Goal: Information Seeking & Learning: Learn about a topic

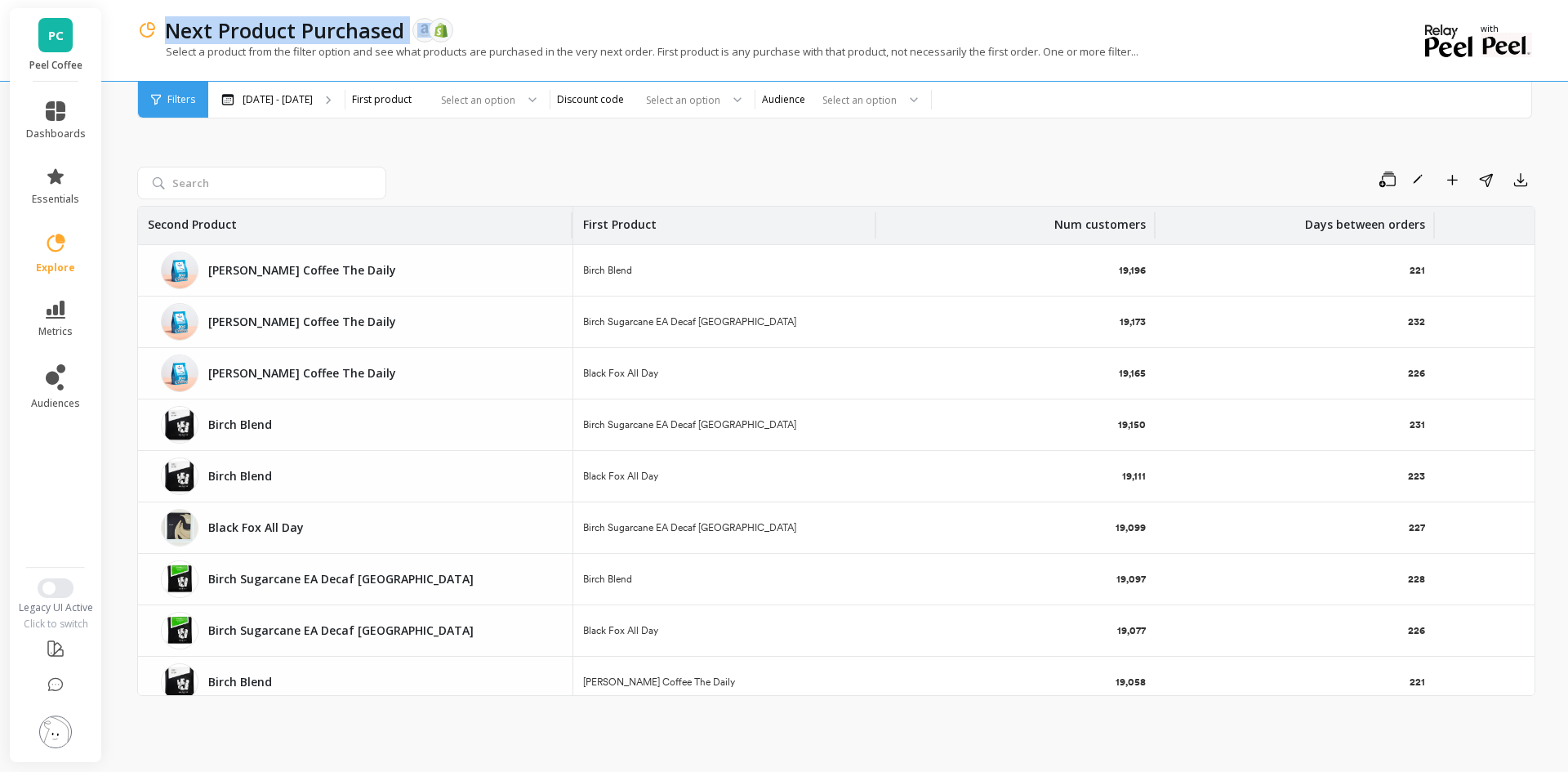
drag, startPoint x: 170, startPoint y: 33, endPoint x: 406, endPoint y: 33, distance: 236.0
click at [406, 33] on div "Next Product Purchased The data you are viewing comes from: Amazon Seller Centr…" at bounding box center [779, 30] width 1244 height 28
copy p "Next Product Purchased"
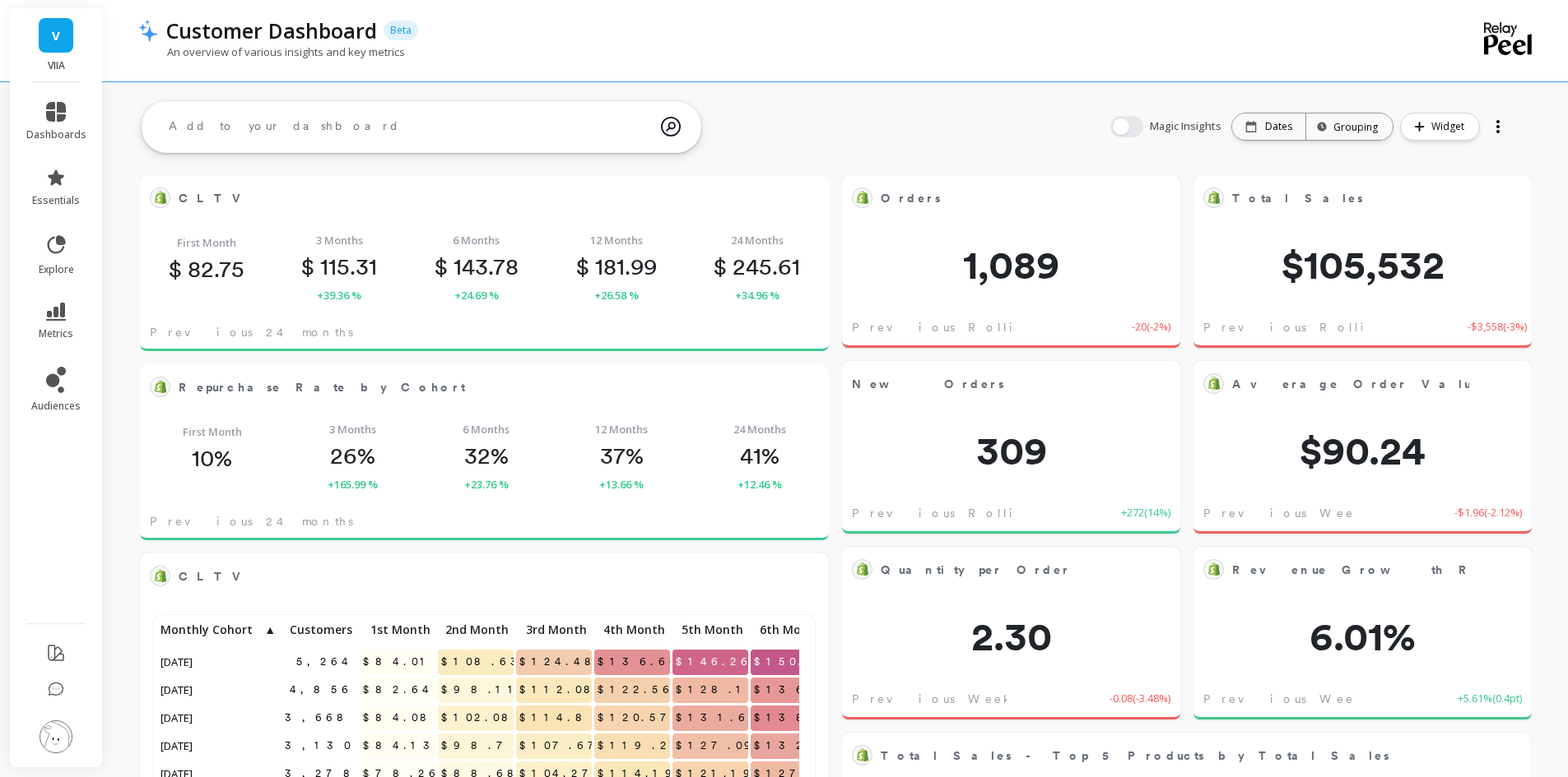
scroll to position [440, 630]
click at [73, 250] on link "explore" at bounding box center [56, 255] width 60 height 43
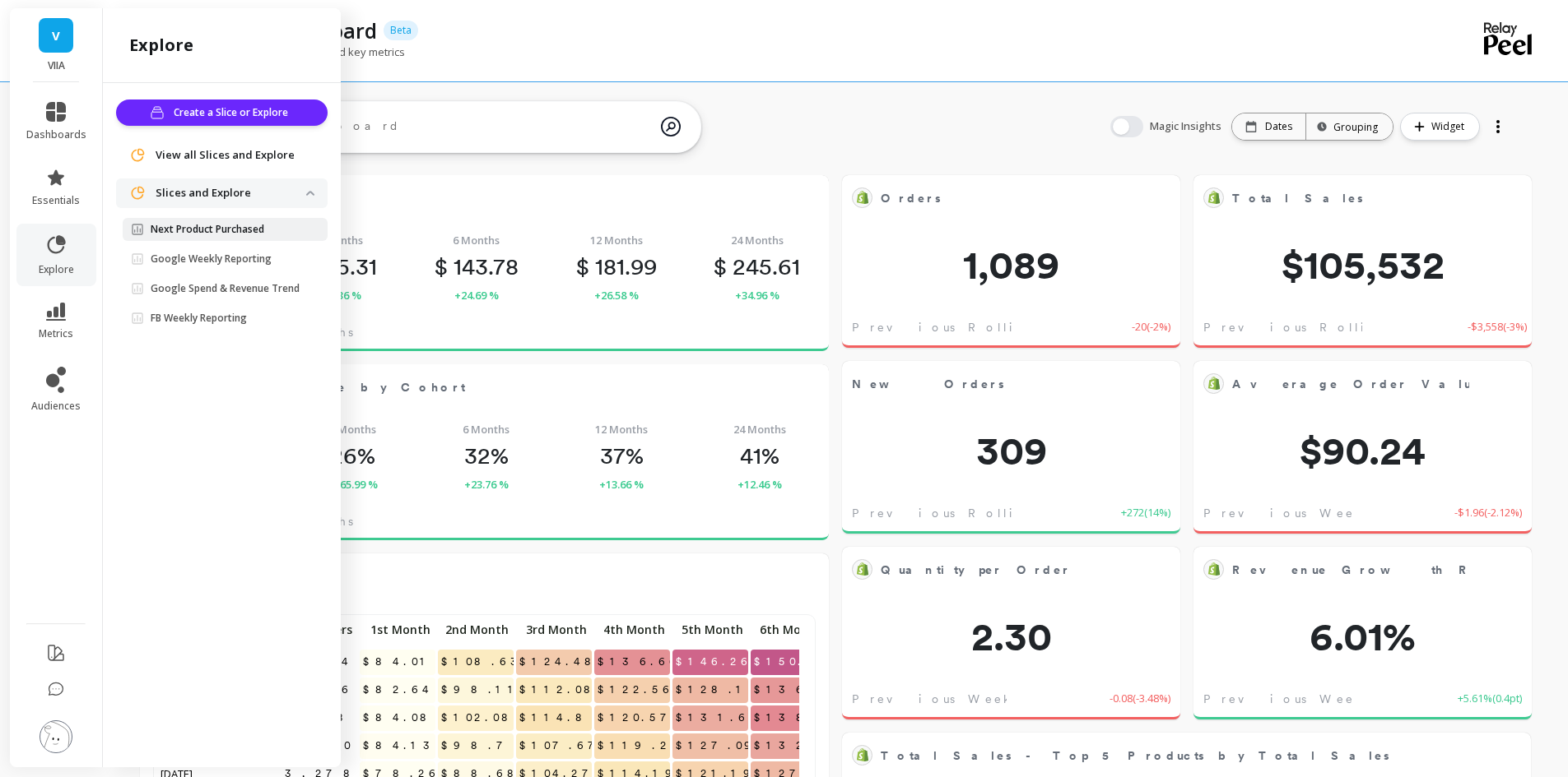
click at [249, 227] on p "Next Product Purchased" at bounding box center [207, 229] width 113 height 13
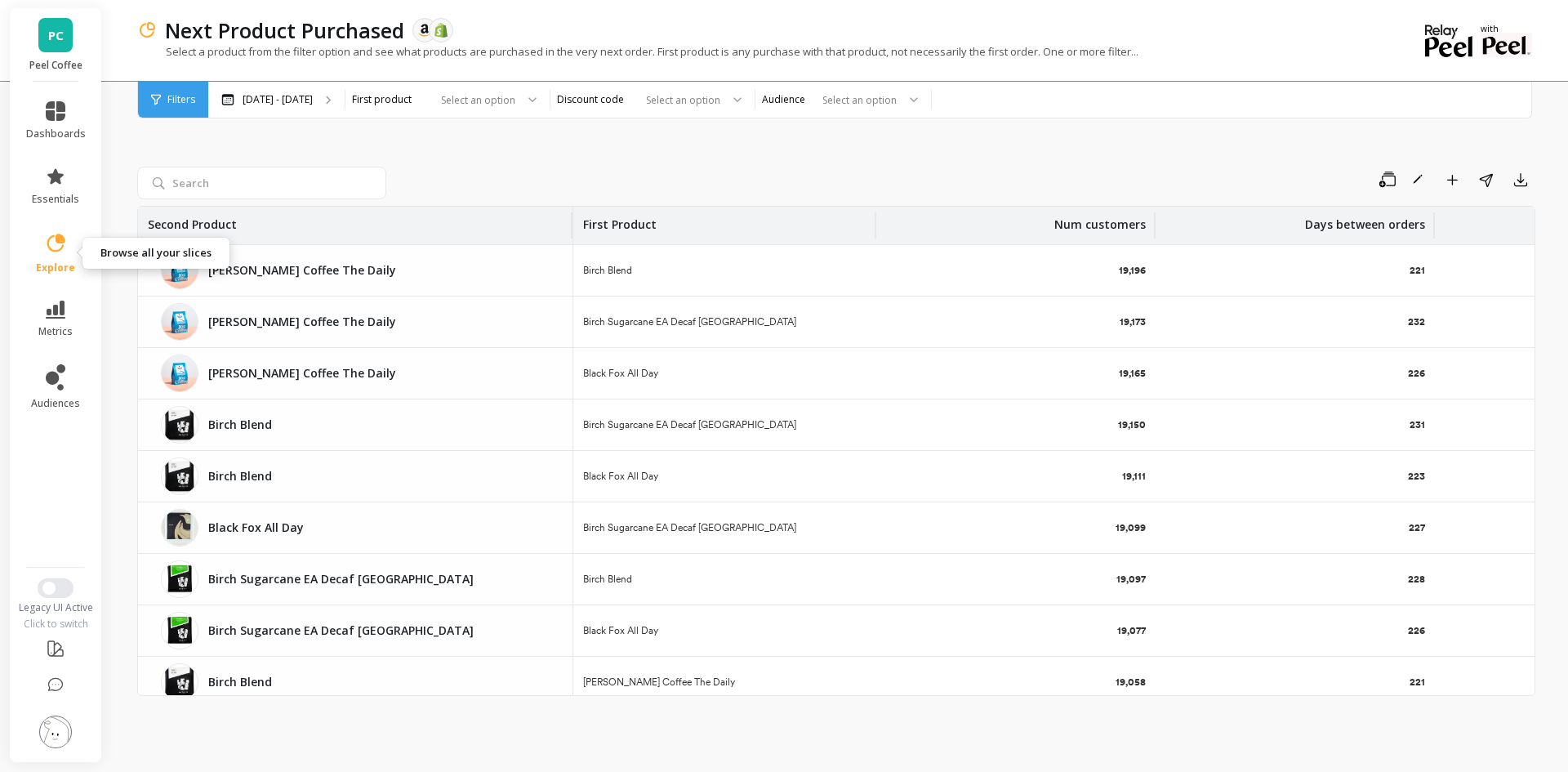
click at [50, 247] on icon at bounding box center [55, 242] width 18 height 18
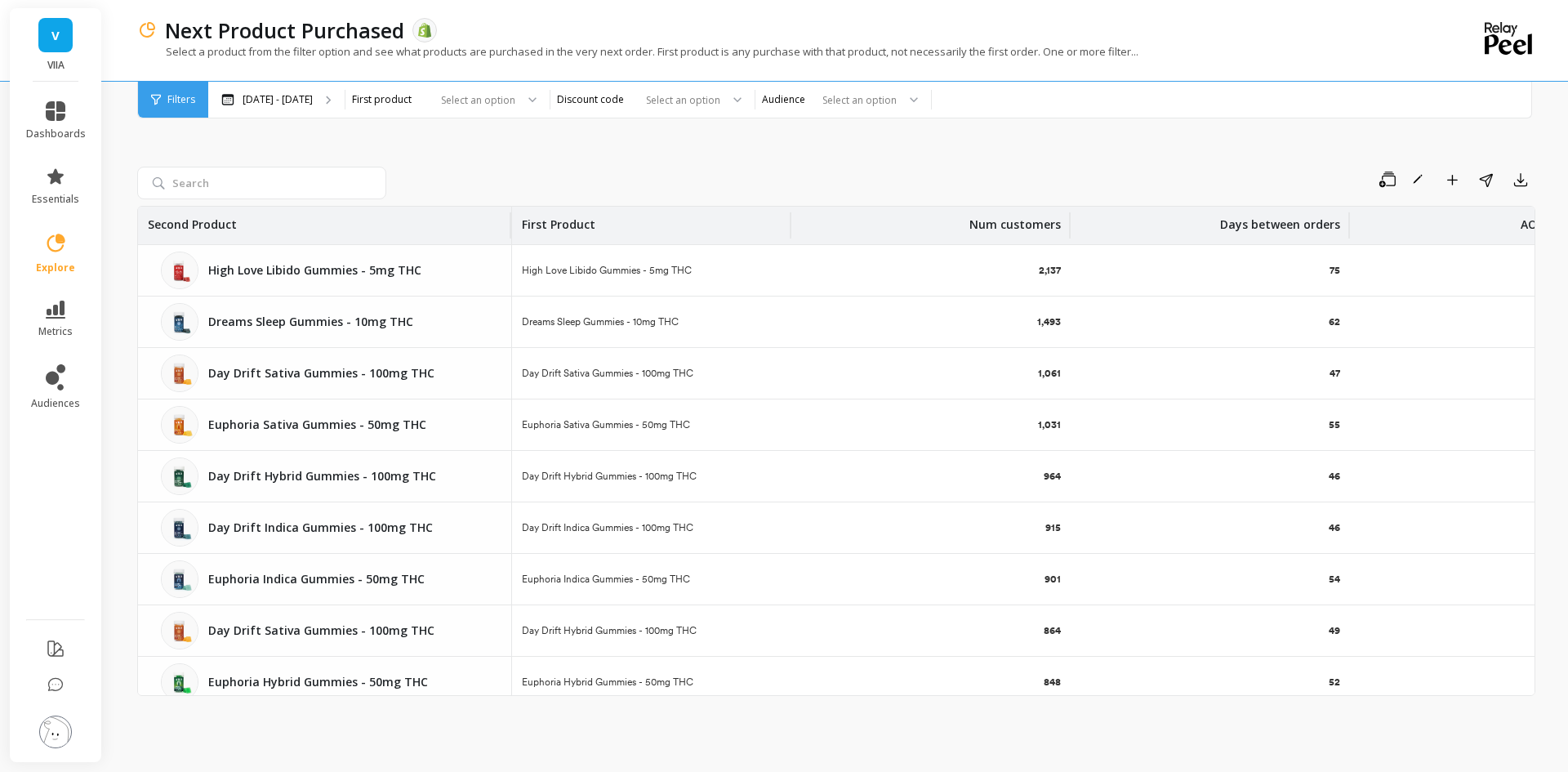
scroll to position [0, 107]
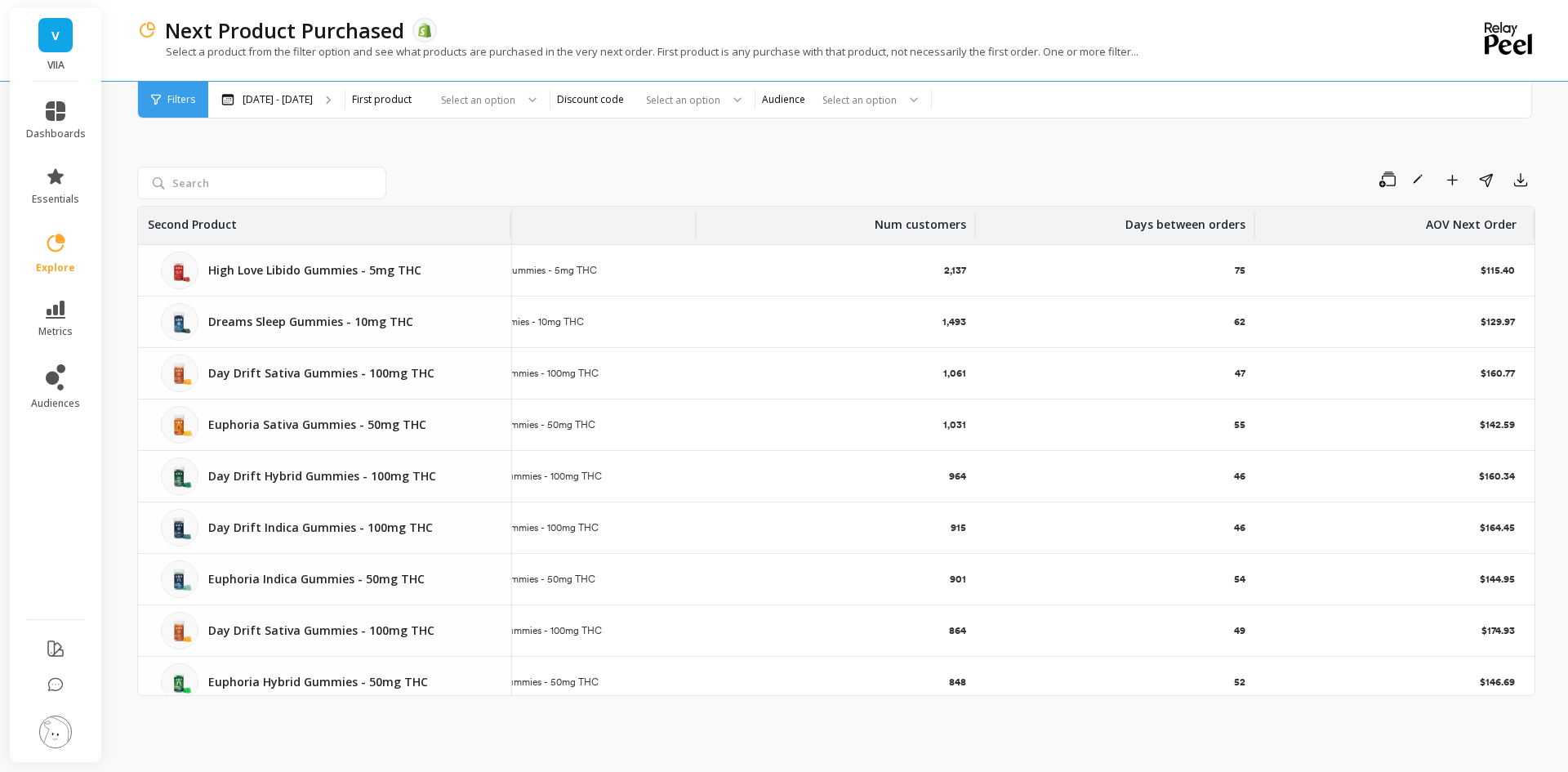
drag, startPoint x: 685, startPoint y: 223, endPoint x: 835, endPoint y: 230, distance: 150.2
click at [835, 230] on div "Num customers" at bounding box center [836, 225] width 279 height 38
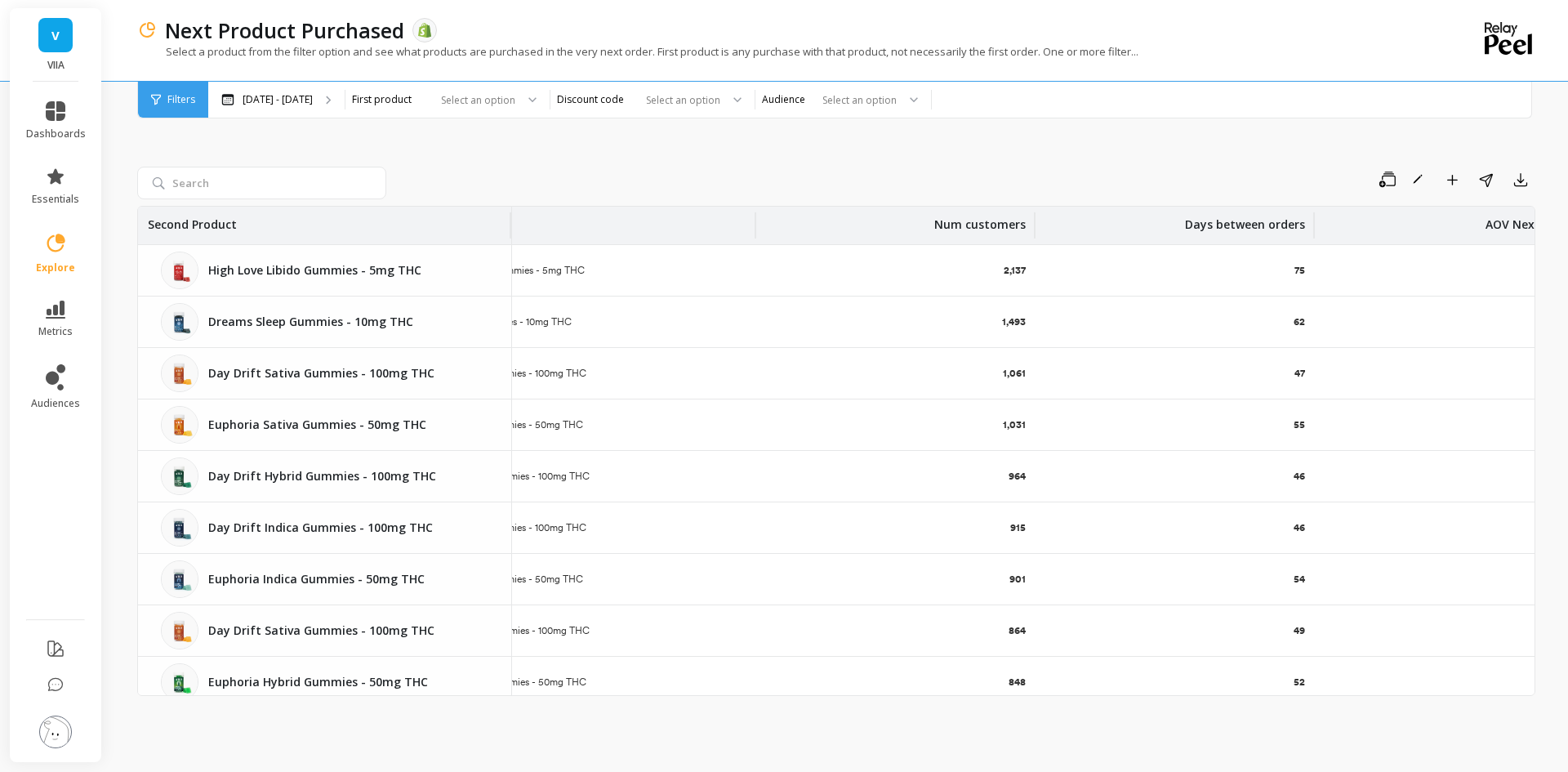
drag, startPoint x: 681, startPoint y: 223, endPoint x: 697, endPoint y: 230, distance: 17.5
click at [697, 230] on th "First Product" at bounding box center [580, 225] width 351 height 38
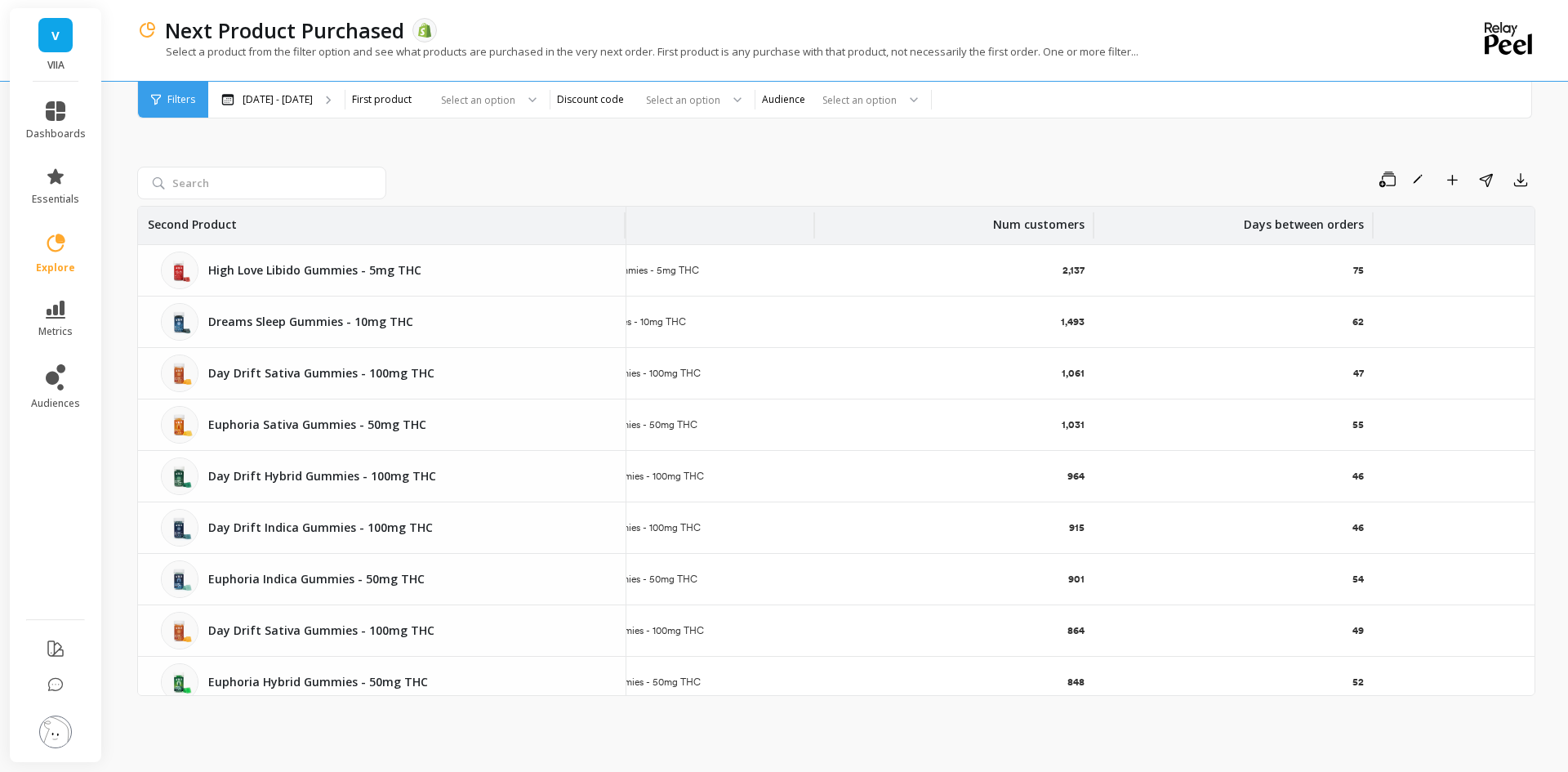
drag, startPoint x: 510, startPoint y: 226, endPoint x: 624, endPoint y: 228, distance: 114.0
click at [624, 228] on div at bounding box center [624, 225] width 4 height 26
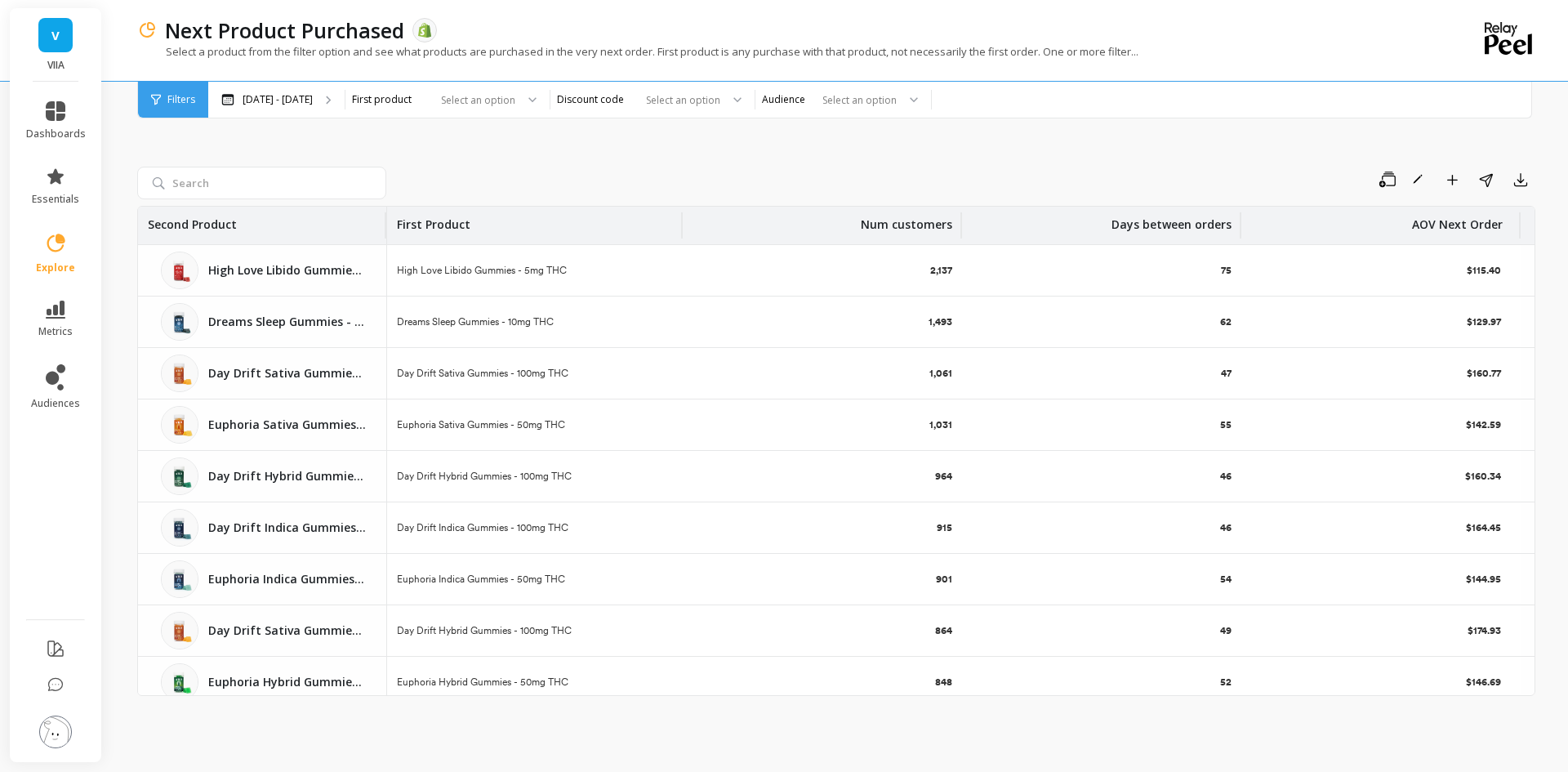
scroll to position [0, 0]
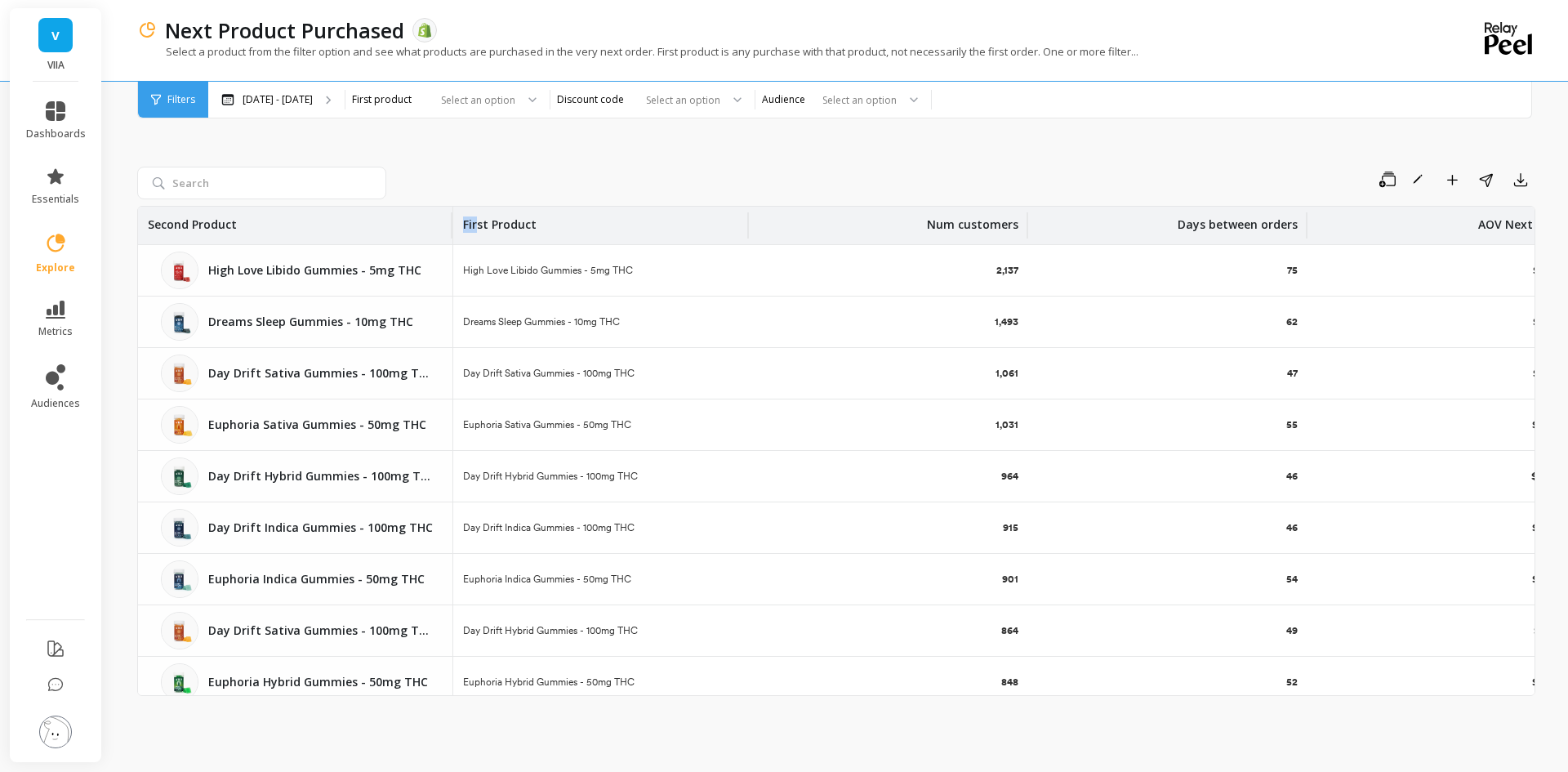
drag, startPoint x: 624, startPoint y: 230, endPoint x: 451, endPoint y: 234, distance: 173.0
click at [451, 234] on div at bounding box center [451, 225] width 4 height 26
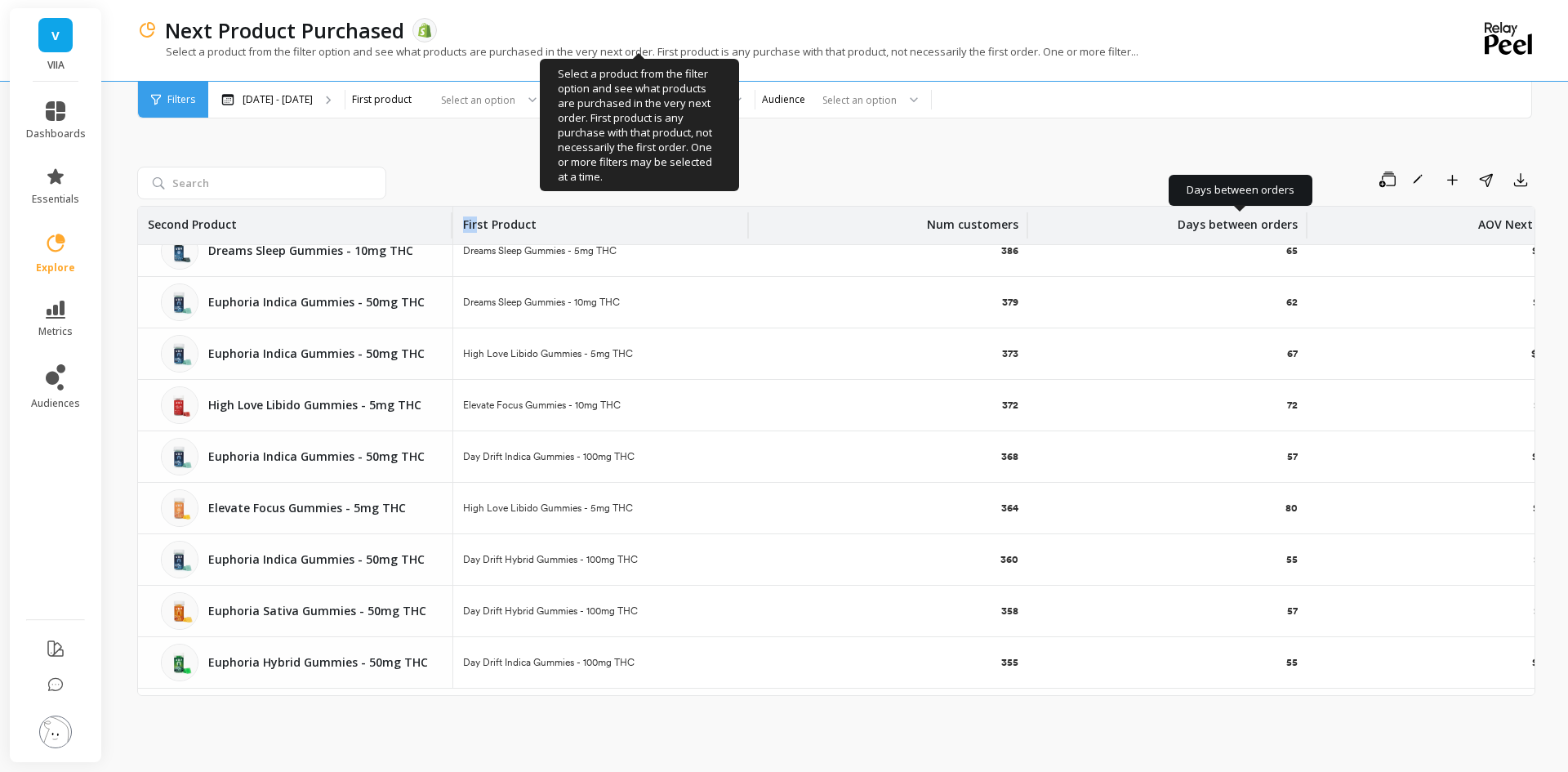
scroll to position [2043, 0]
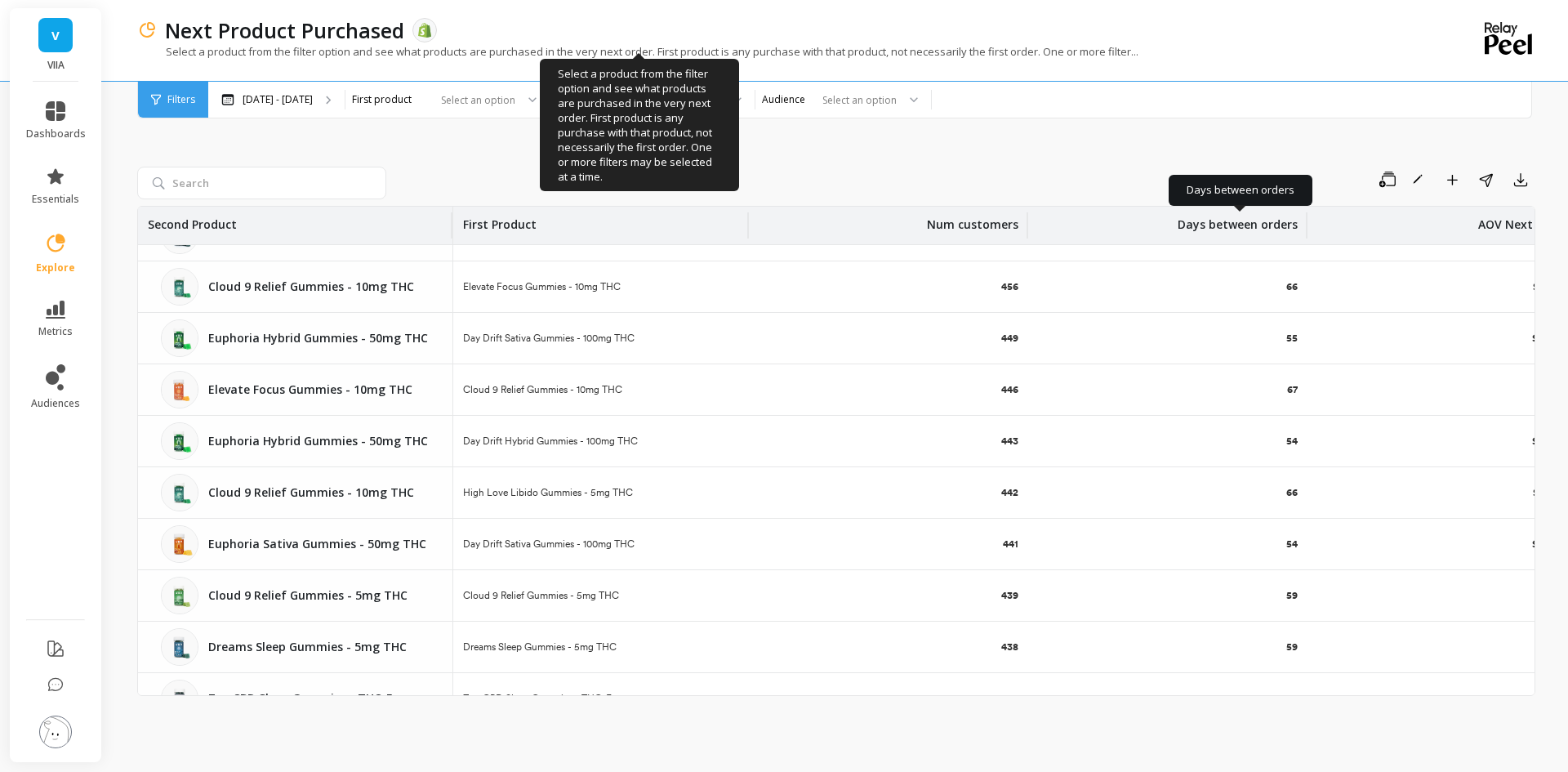
click at [1262, 214] on p "Days between orders" at bounding box center [1238, 220] width 120 height 26
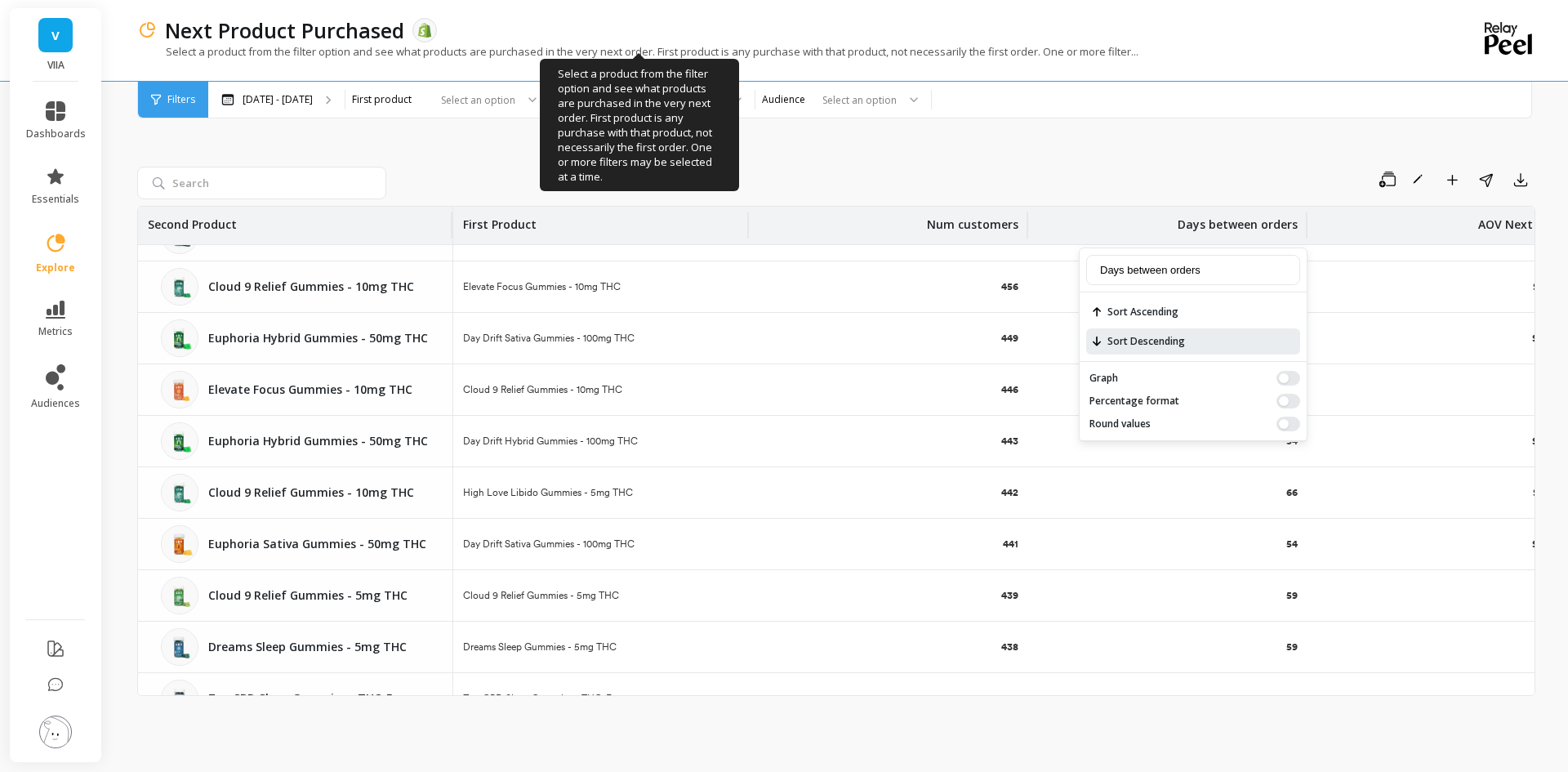
click at [1185, 340] on span "Sort Descending" at bounding box center [1193, 341] width 214 height 26
